Goal: Task Accomplishment & Management: Manage account settings

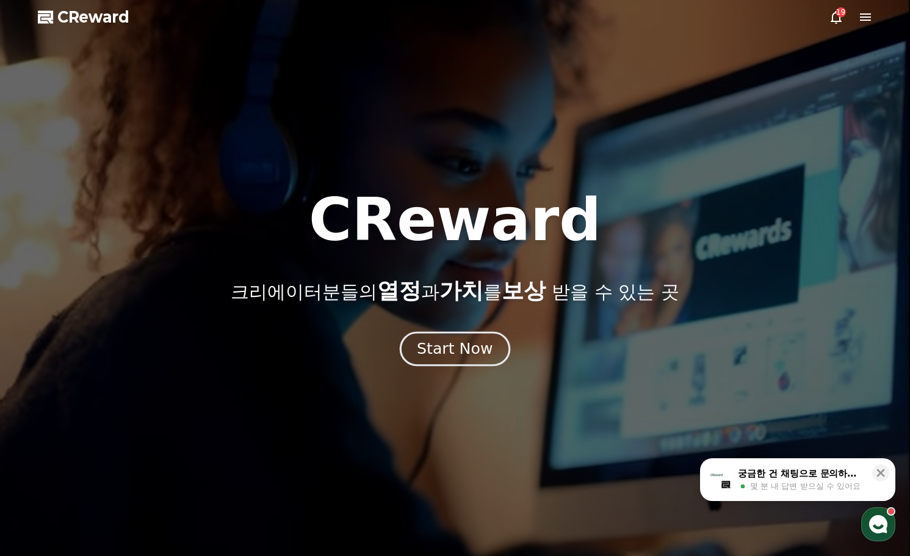
click at [460, 347] on div "Start Now" at bounding box center [455, 348] width 76 height 21
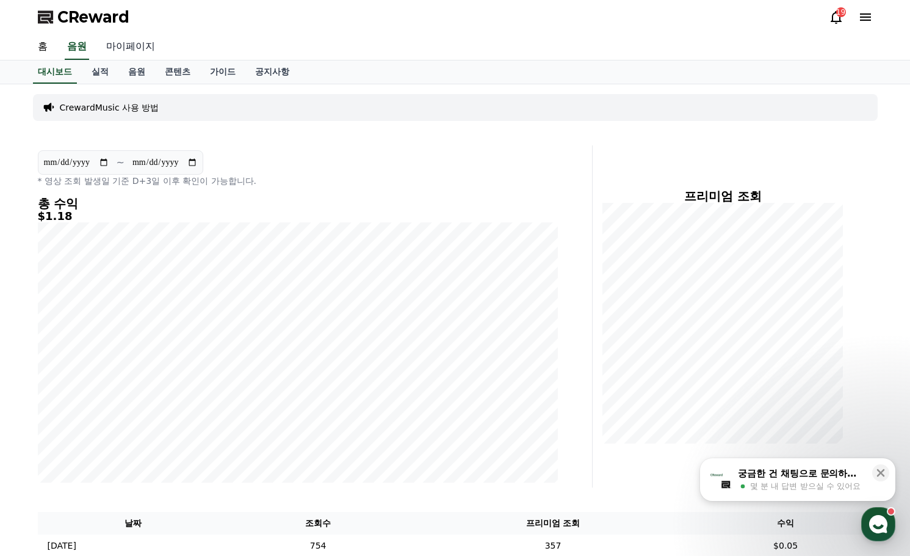
click at [134, 51] on link "마이페이지" at bounding box center [130, 47] width 68 height 26
select select "**********"
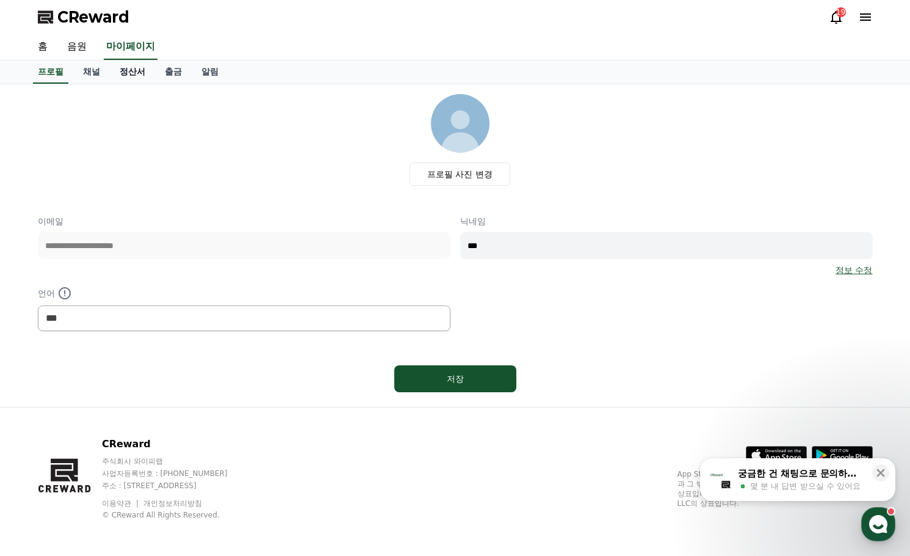
click at [135, 72] on link "정산서" at bounding box center [132, 71] width 45 height 23
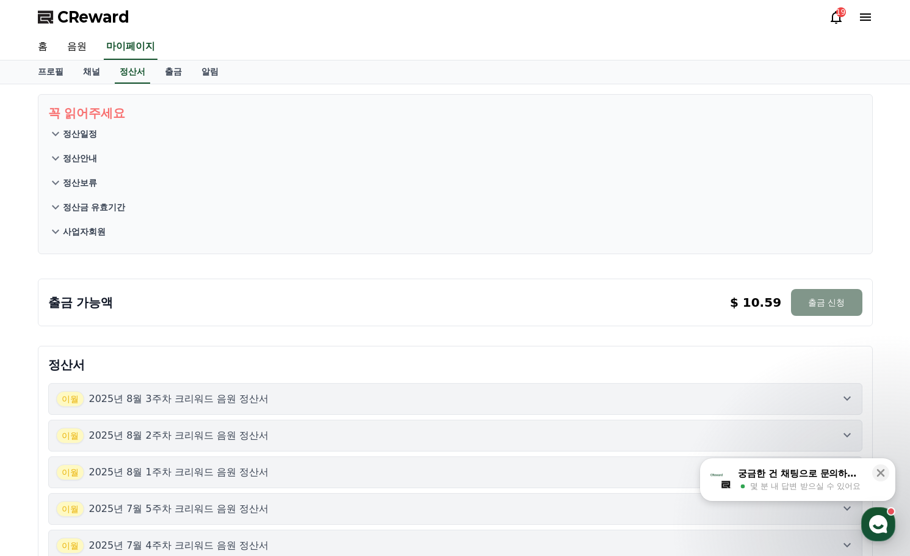
click at [827, 305] on button "출금 신청" at bounding box center [826, 302] width 71 height 27
click at [838, 14] on div "19" at bounding box center [841, 12] width 10 height 10
